Goal: Task Accomplishment & Management: Manage account settings

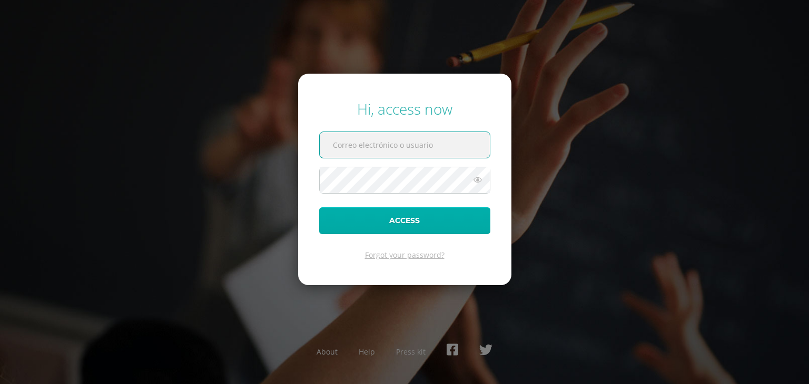
type input "[EMAIL_ADDRESS][DOMAIN_NAME]"
click at [376, 230] on button "Access" at bounding box center [404, 220] width 171 height 27
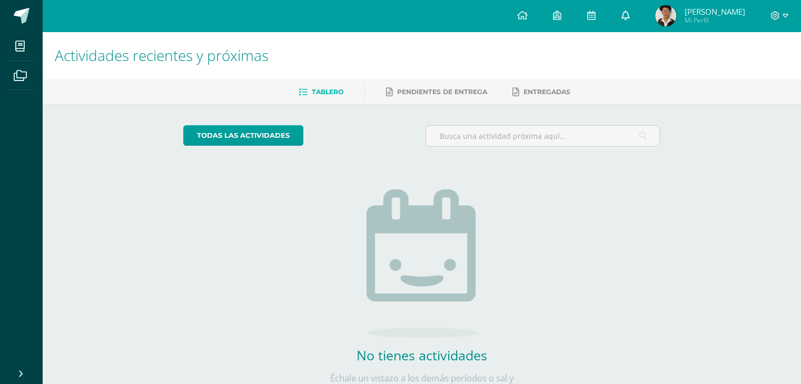
click at [629, 11] on icon at bounding box center [625, 15] width 8 height 9
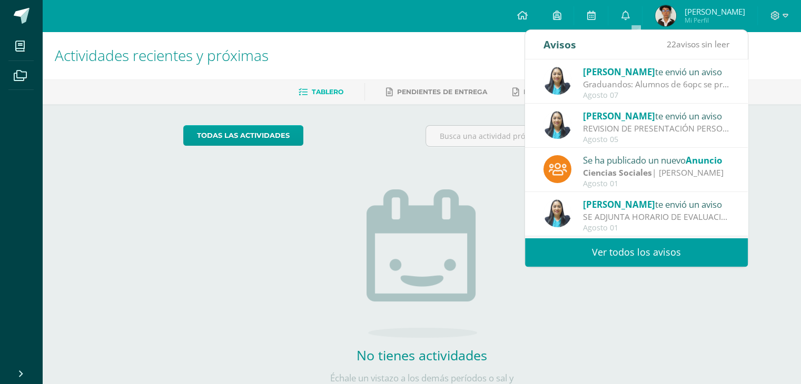
click at [609, 71] on span "Dina Cabrera" at bounding box center [619, 72] width 72 height 12
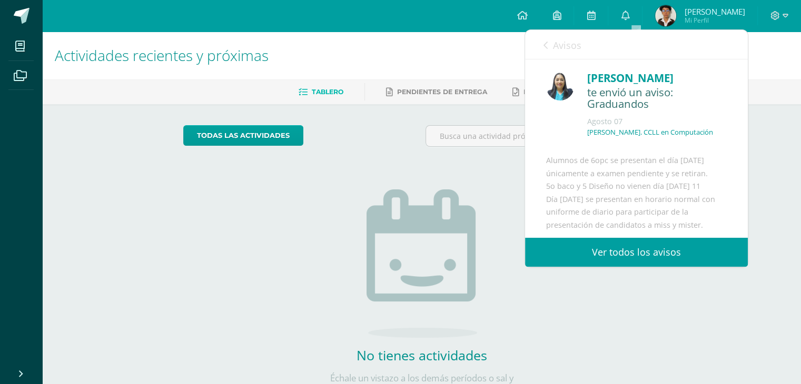
click at [566, 51] on span "Avisos" at bounding box center [567, 45] width 28 height 13
